Goal: Check status: Check status

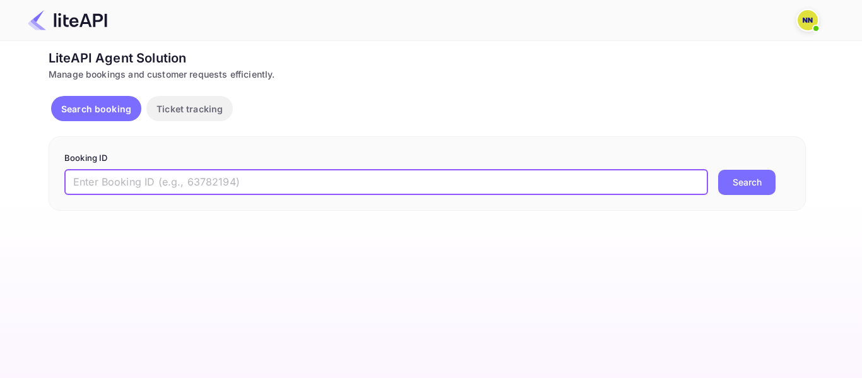
click at [154, 186] on input "text" at bounding box center [386, 182] width 644 height 25
paste input "9090166"
type input "9090166"
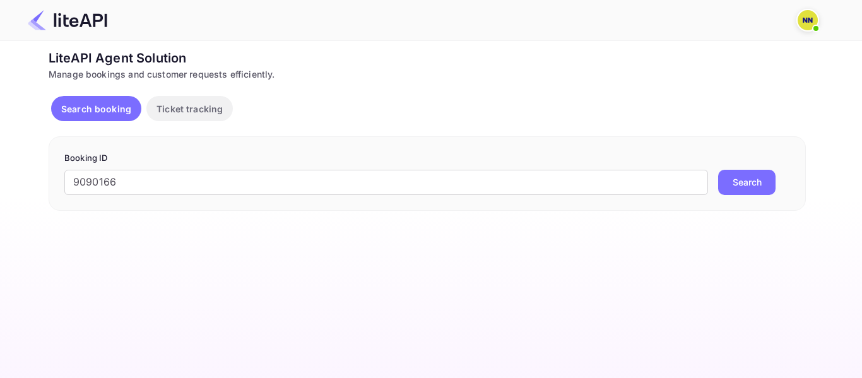
click at [755, 178] on button "Search" at bounding box center [746, 182] width 57 height 25
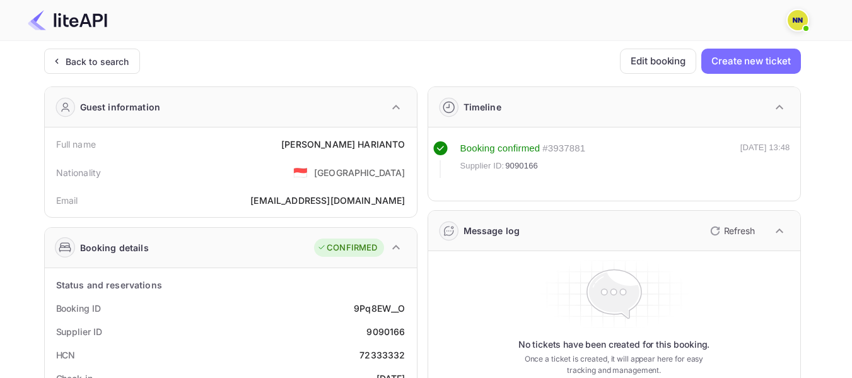
click at [388, 353] on div "72333332" at bounding box center [382, 354] width 45 height 13
copy div "72333332"
